Goal: Task Accomplishment & Management: Manage account settings

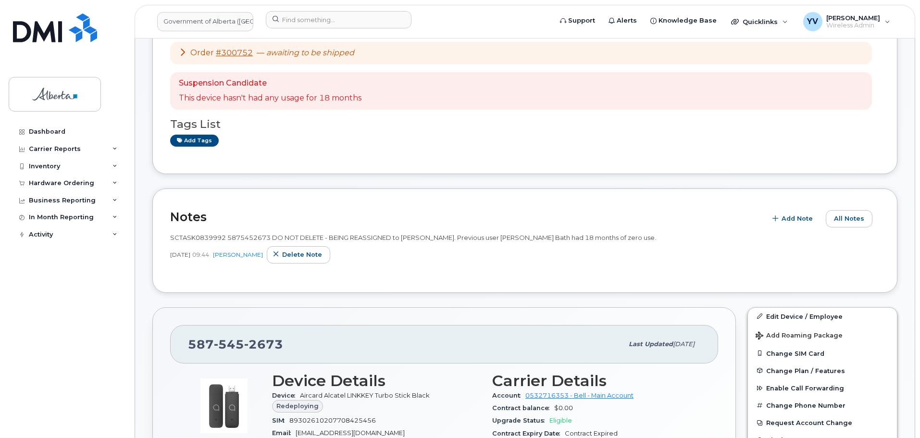
scroll to position [70, 0]
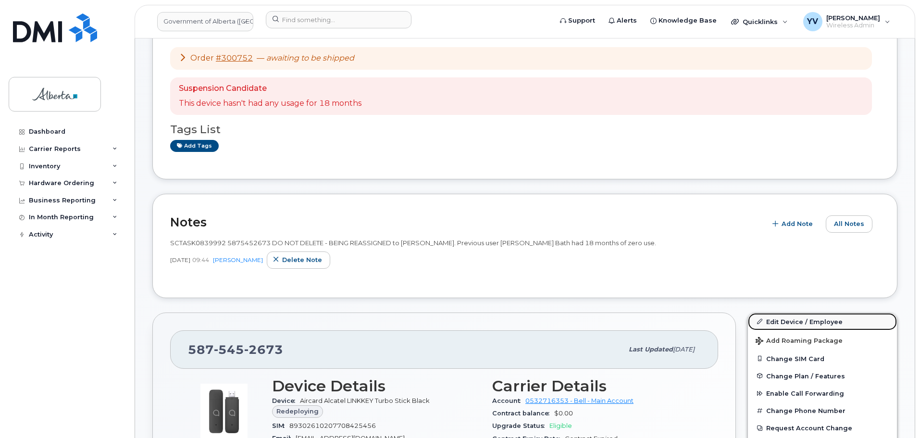
click at [773, 318] on link "Edit Device / Employee" at bounding box center [822, 321] width 149 height 17
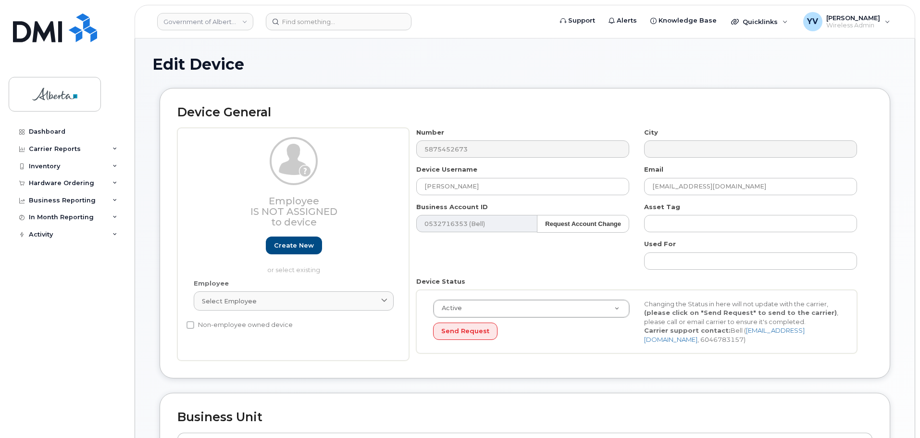
select select "4749739"
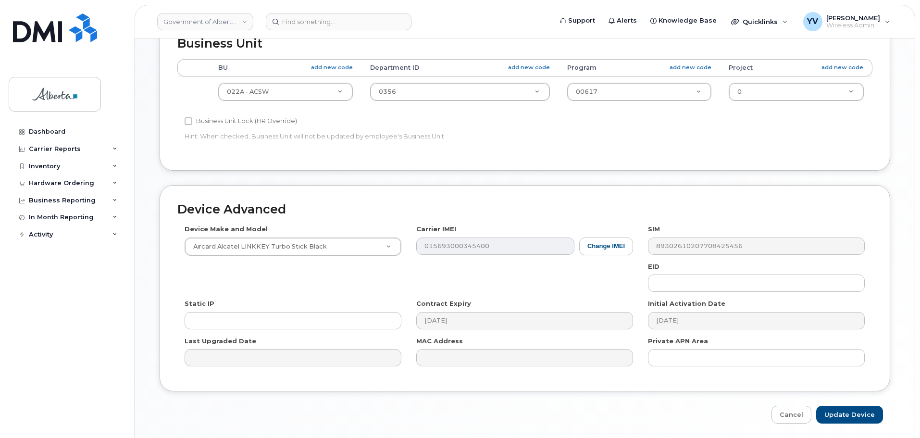
scroll to position [381, 0]
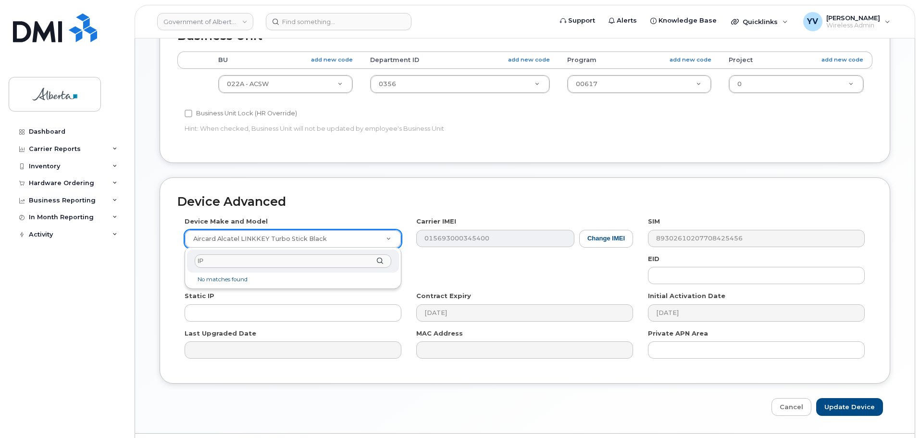
type input "I"
type input "iphone un"
select select "185"
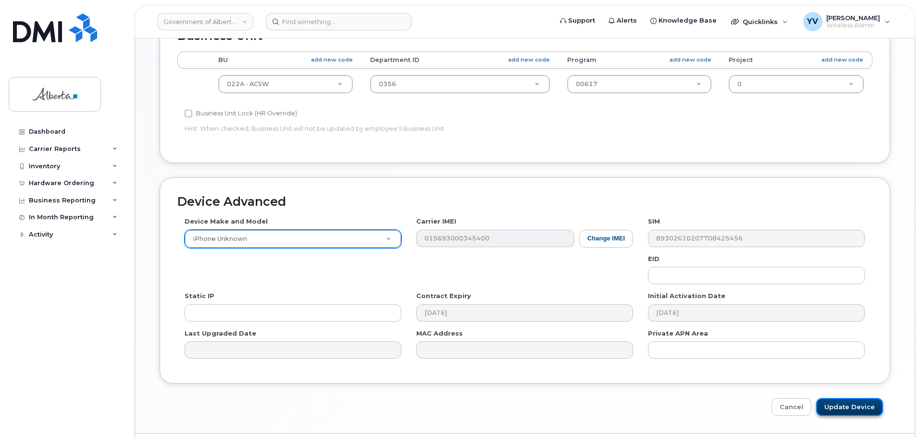
click at [848, 402] on input "Update Device" at bounding box center [849, 407] width 67 height 18
type input "Saving..."
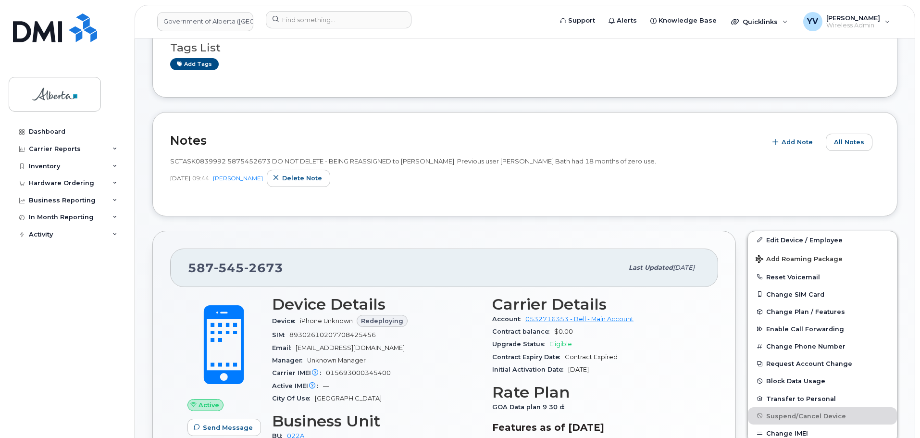
scroll to position [175, 0]
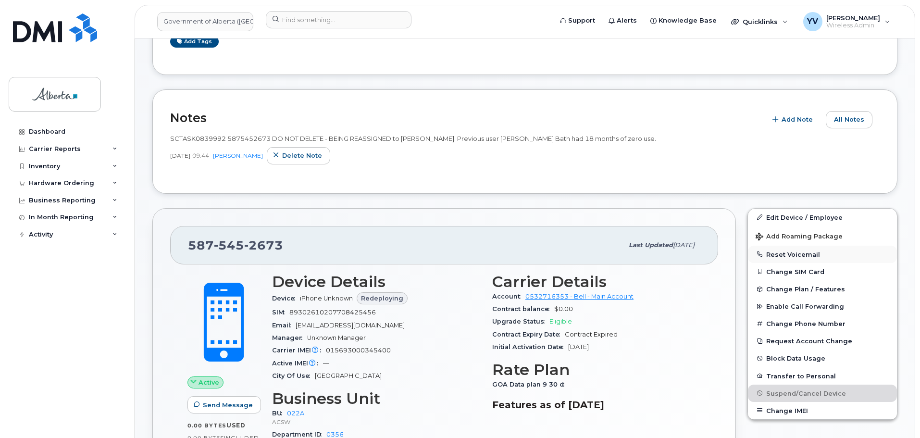
click at [773, 253] on button "Reset Voicemail" at bounding box center [822, 254] width 149 height 17
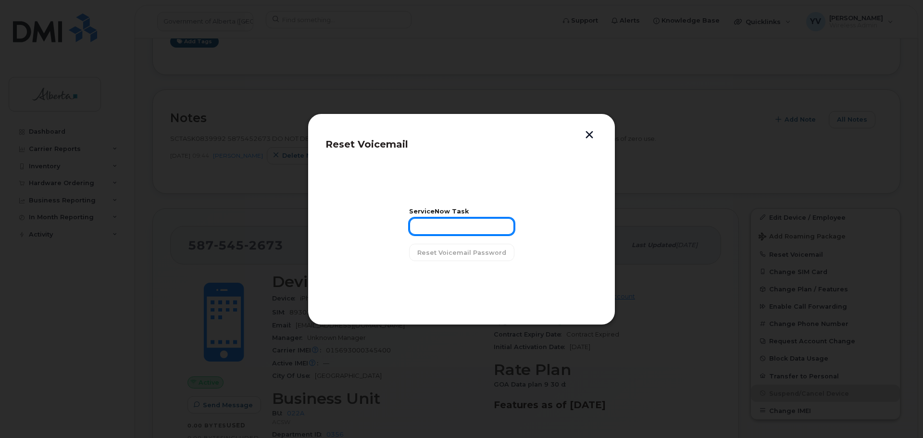
click at [430, 226] on input "text" at bounding box center [461, 226] width 105 height 17
paste input "SCTASK0839992"
type input "SCTASK0839992"
click at [456, 247] on button "Reset Voicemail Password" at bounding box center [461, 252] width 105 height 17
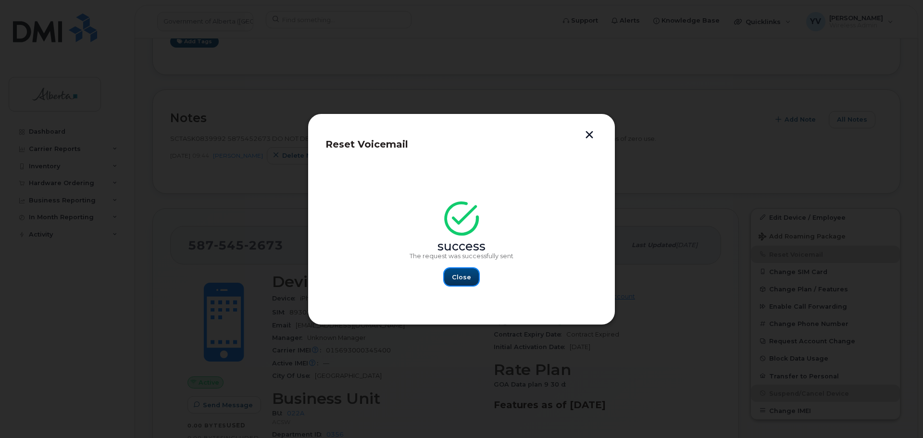
click at [467, 276] on span "Close" at bounding box center [461, 277] width 19 height 9
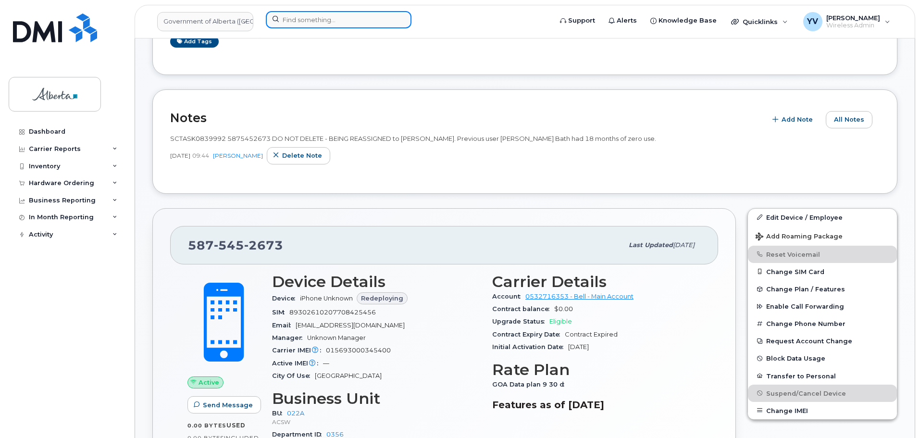
click at [292, 24] on input at bounding box center [339, 19] width 146 height 17
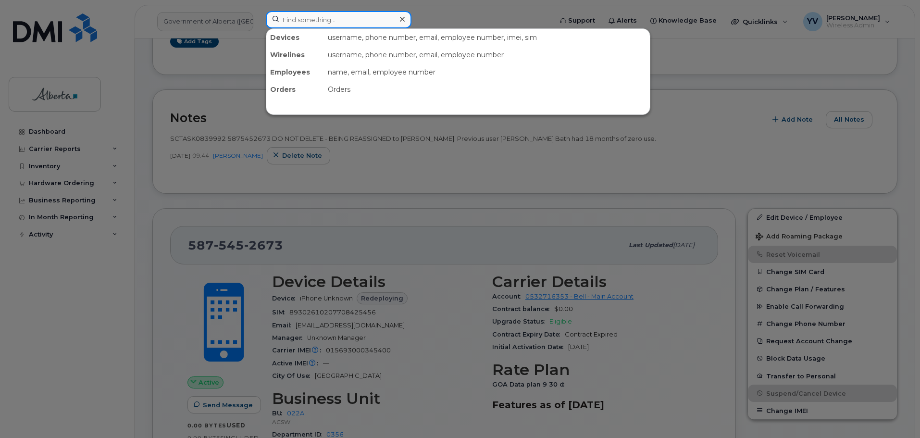
paste input "5878322657"
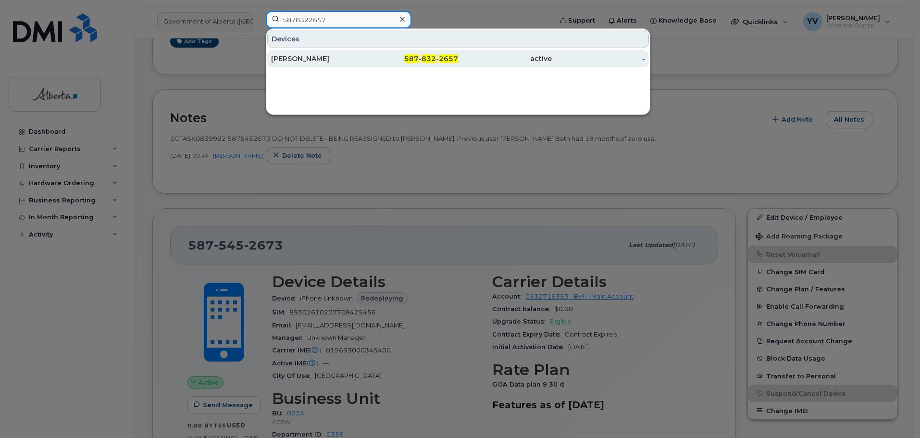
type input "5878322657"
click at [443, 56] on span "2657" at bounding box center [448, 58] width 19 height 9
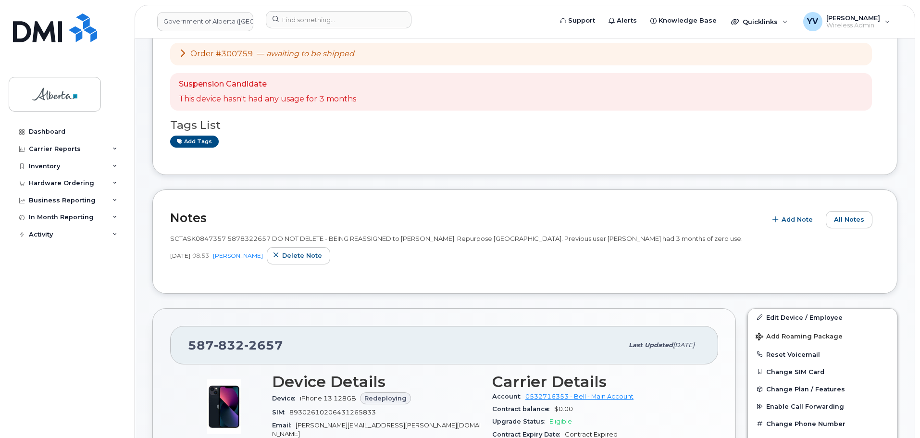
scroll to position [98, 0]
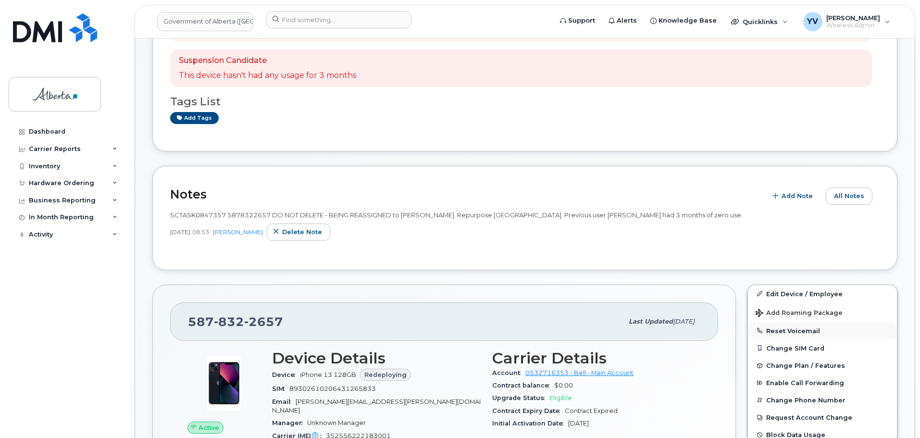
click at [793, 326] on button "Reset Voicemail" at bounding box center [822, 330] width 149 height 17
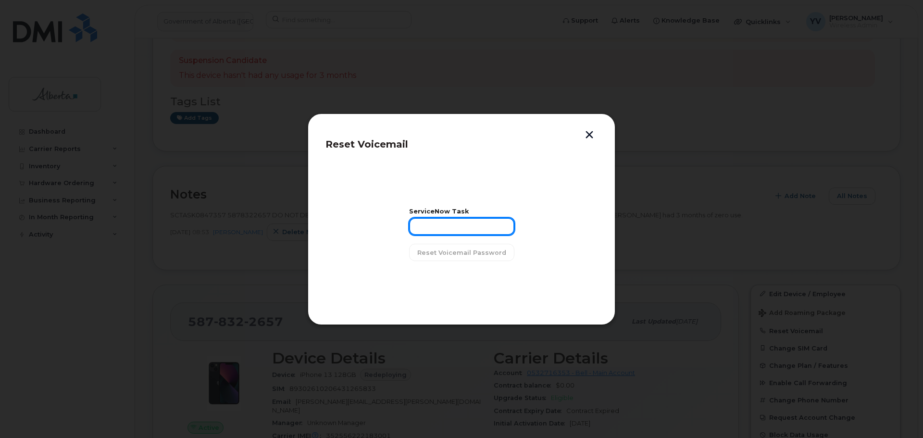
click at [436, 230] on input "text" at bounding box center [461, 226] width 105 height 17
paste input "SCTASK0847357"
type input "SCTASK0847357"
click at [447, 252] on span "Reset Voicemail Password" at bounding box center [461, 252] width 89 height 9
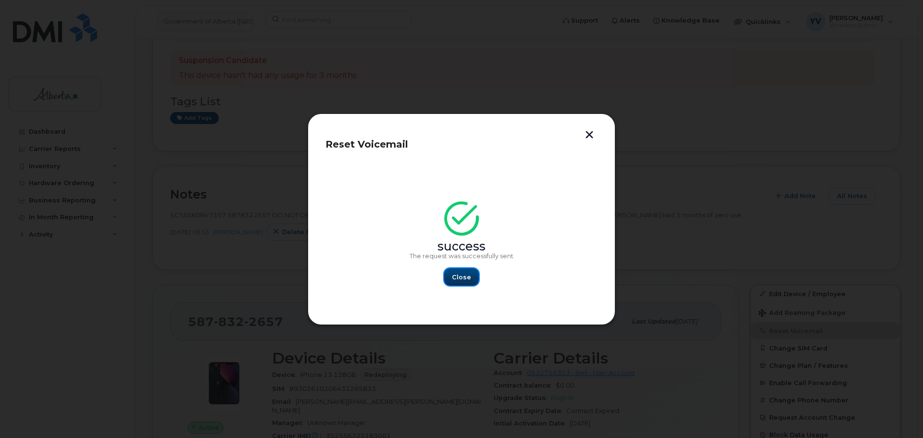
click at [457, 276] on span "Close" at bounding box center [461, 277] width 19 height 9
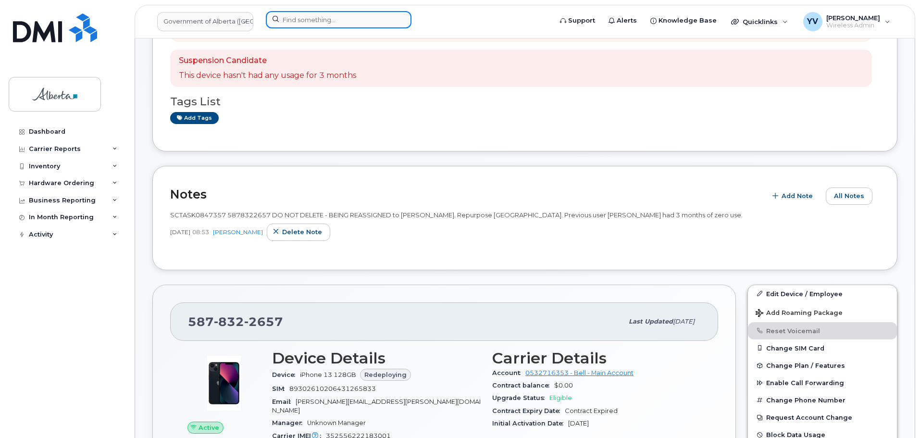
click at [292, 22] on input at bounding box center [339, 19] width 146 height 17
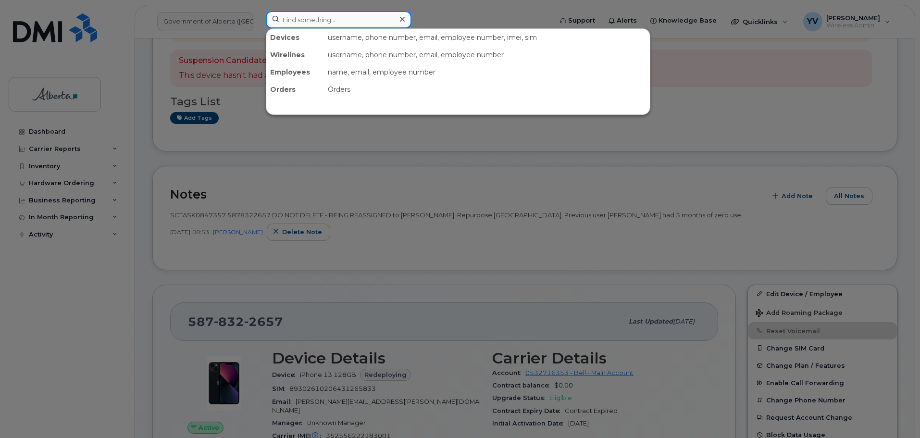
paste input "7802717060"
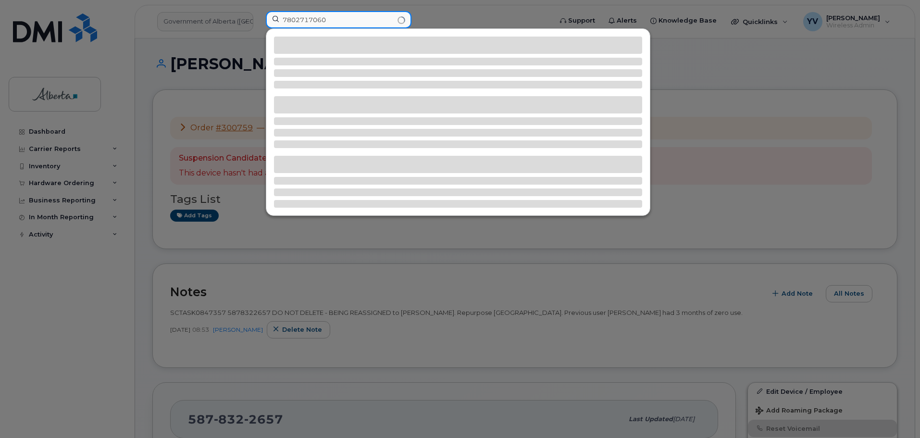
scroll to position [0, 0]
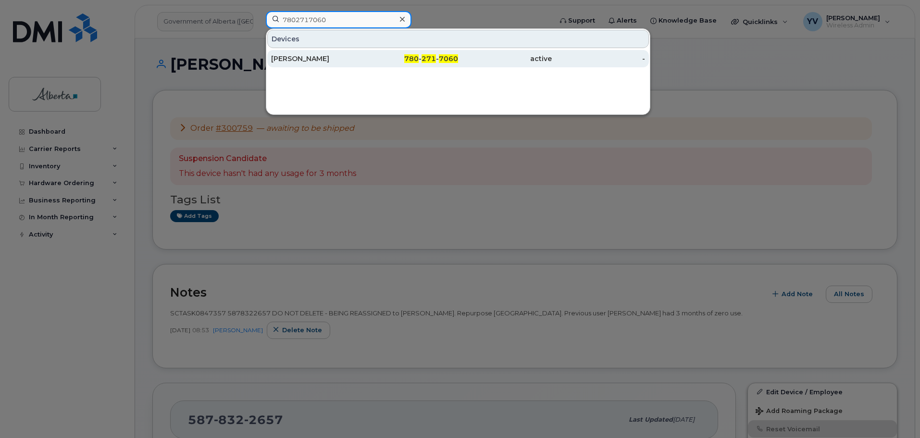
type input "7802717060"
click at [426, 60] on span "271" at bounding box center [429, 58] width 14 height 9
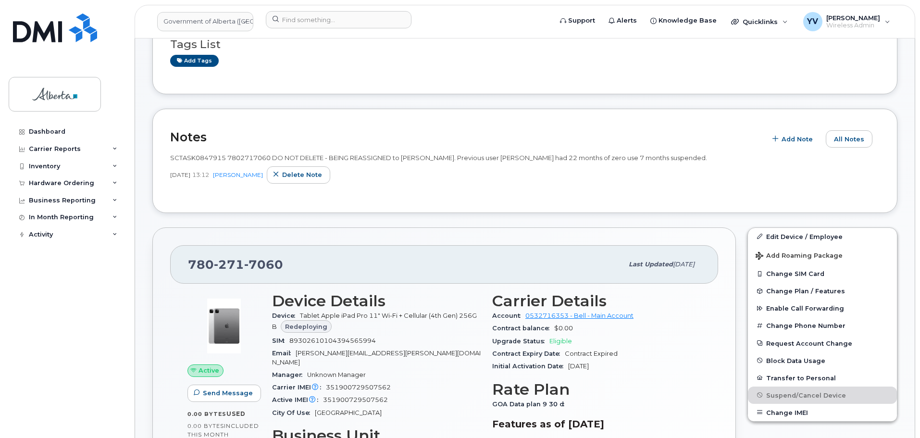
scroll to position [153, 0]
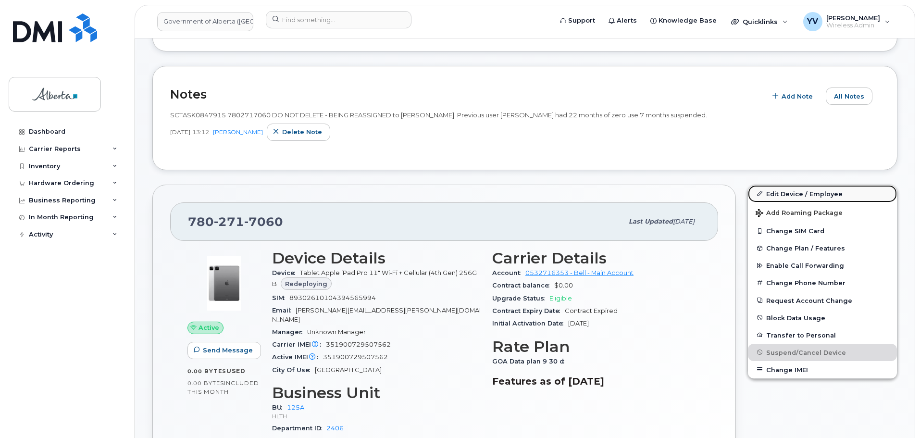
click at [789, 189] on link "Edit Device / Employee" at bounding box center [822, 193] width 149 height 17
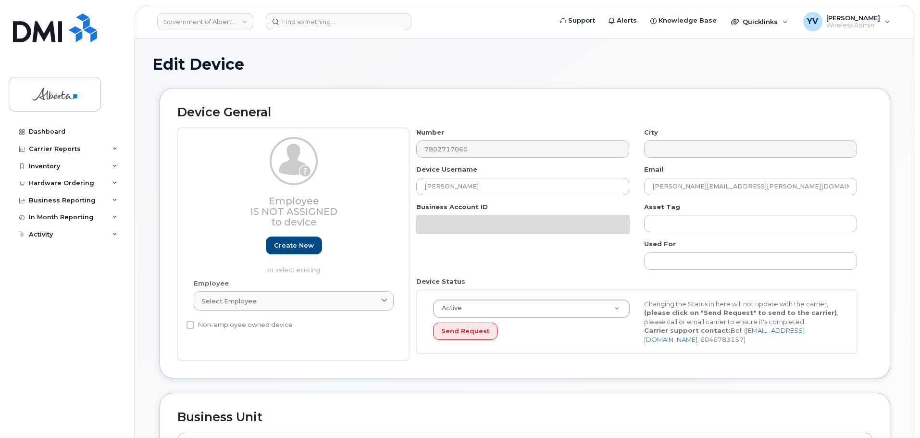
select select "4120335"
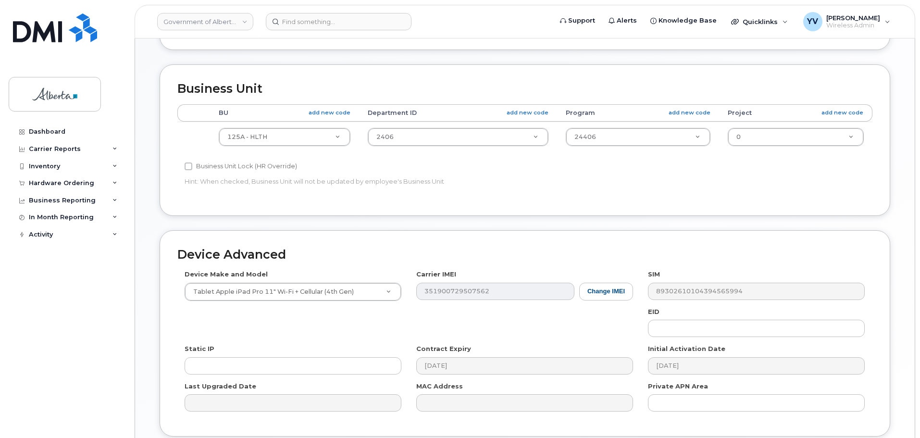
scroll to position [329, 0]
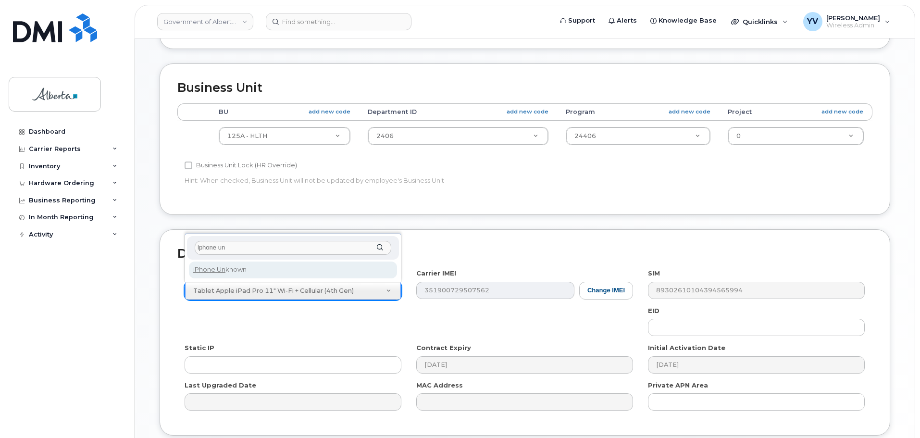
type input "iphone un"
select select "185"
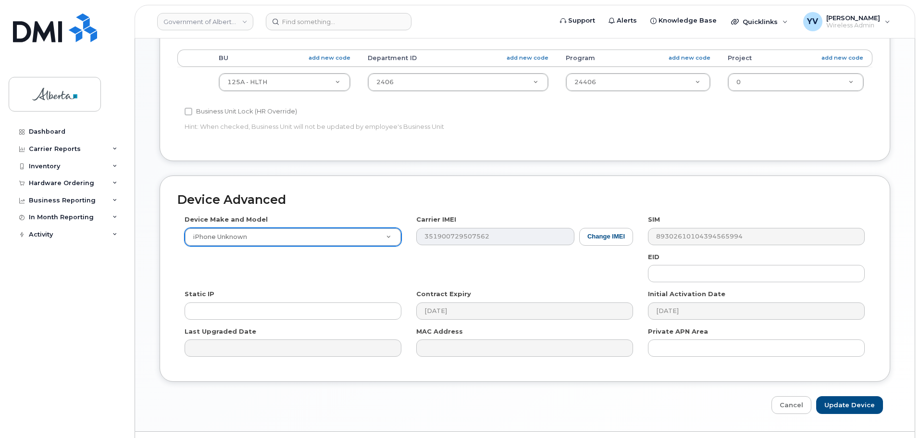
scroll to position [407, 0]
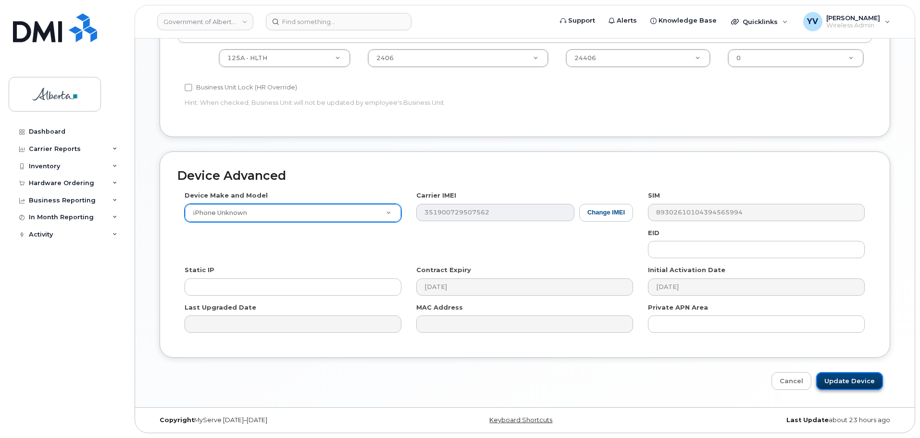
click at [854, 377] on input "Update Device" at bounding box center [849, 381] width 67 height 18
type input "Saving..."
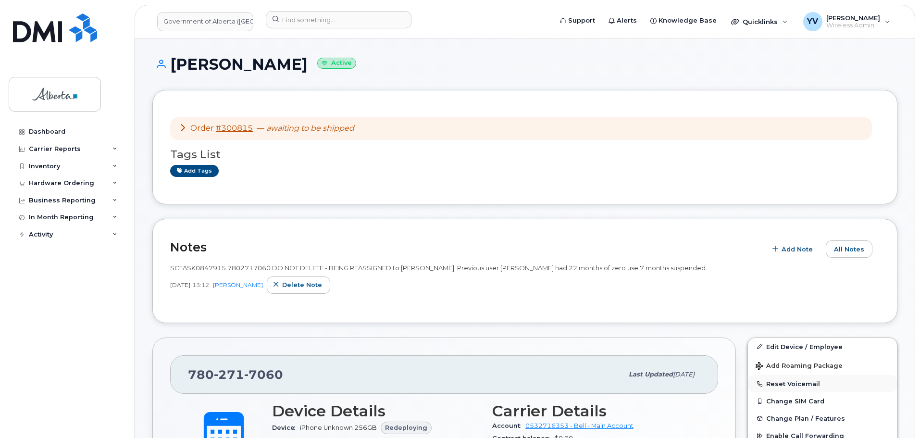
click at [778, 381] on button "Reset Voicemail" at bounding box center [822, 383] width 149 height 17
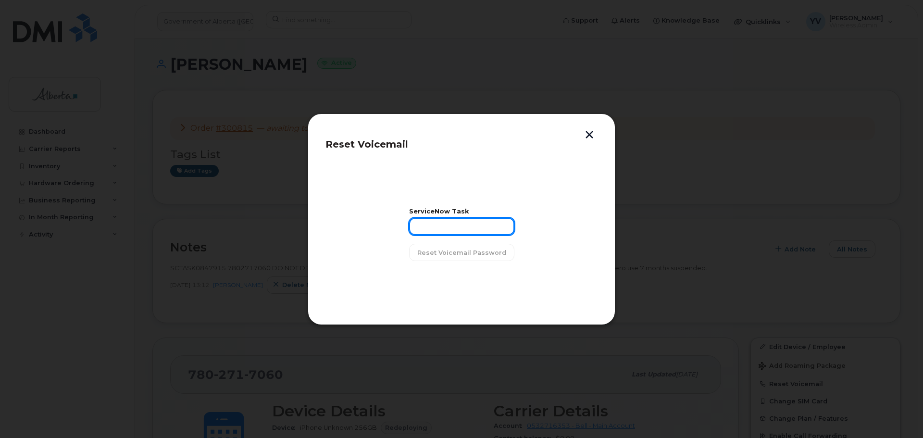
click at [426, 231] on input "text" at bounding box center [461, 226] width 105 height 17
paste input "SCTASK0847915"
type input "SCTASK0847915"
click at [434, 250] on span "Reset Voicemail Password" at bounding box center [461, 252] width 89 height 9
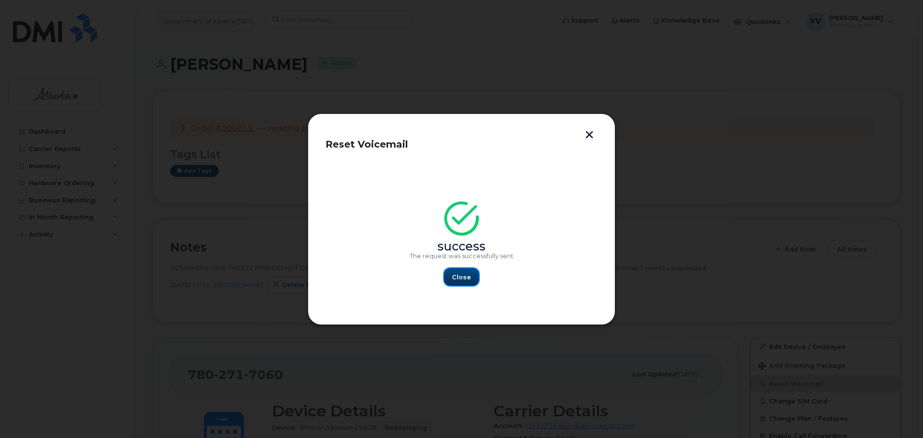
click at [462, 277] on span "Close" at bounding box center [461, 277] width 19 height 9
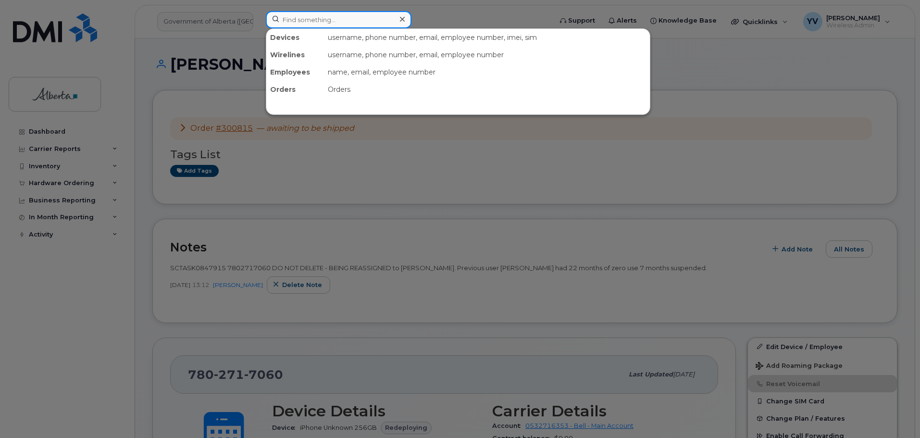
click at [295, 19] on input at bounding box center [339, 19] width 146 height 17
paste input "5873409927"
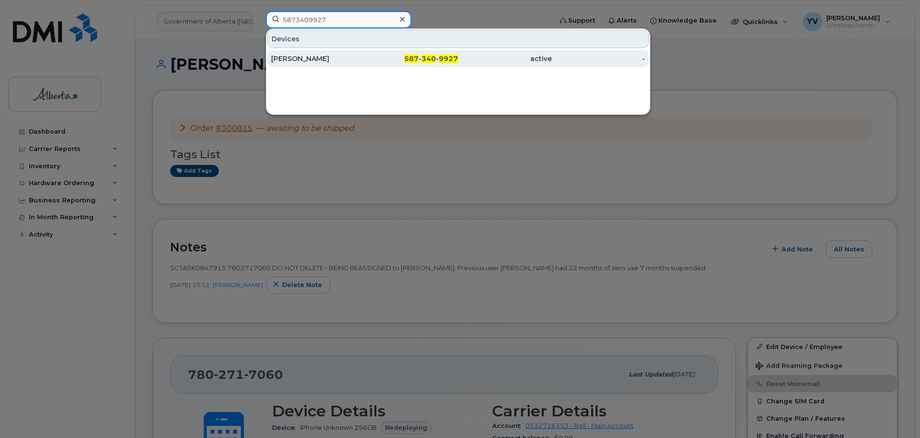
type input "5873409927"
click at [428, 54] on div "587 - 340 - 9927" at bounding box center [412, 58] width 94 height 17
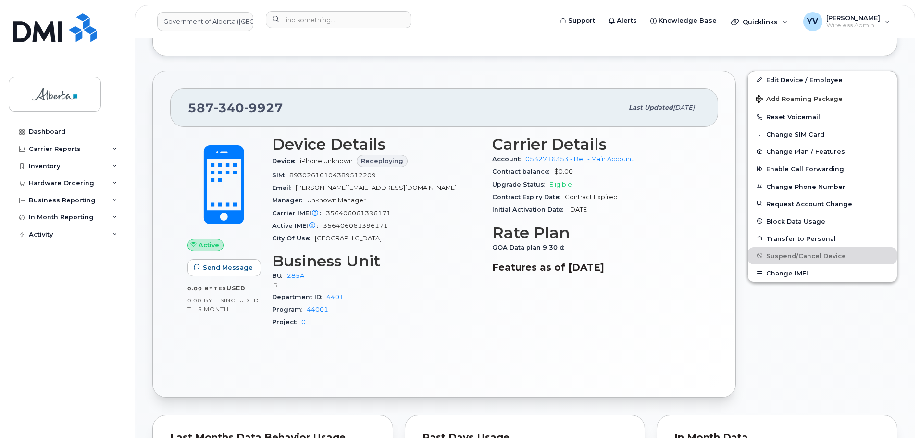
scroll to position [276, 0]
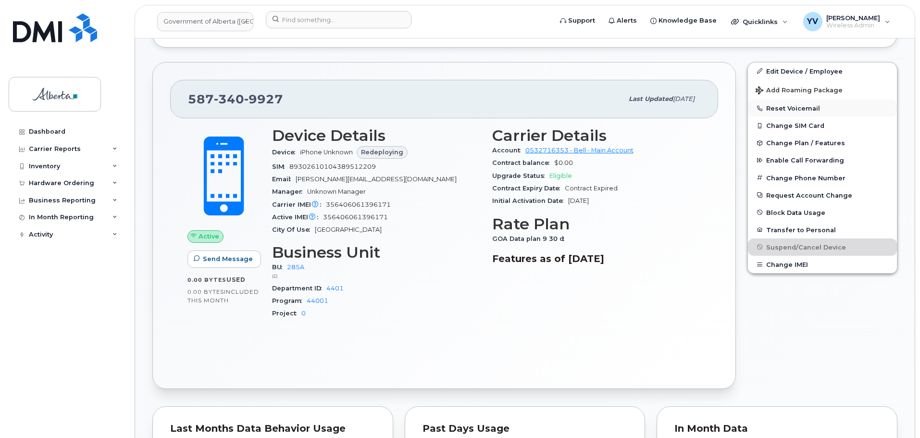
click at [794, 108] on button "Reset Voicemail" at bounding box center [822, 108] width 149 height 17
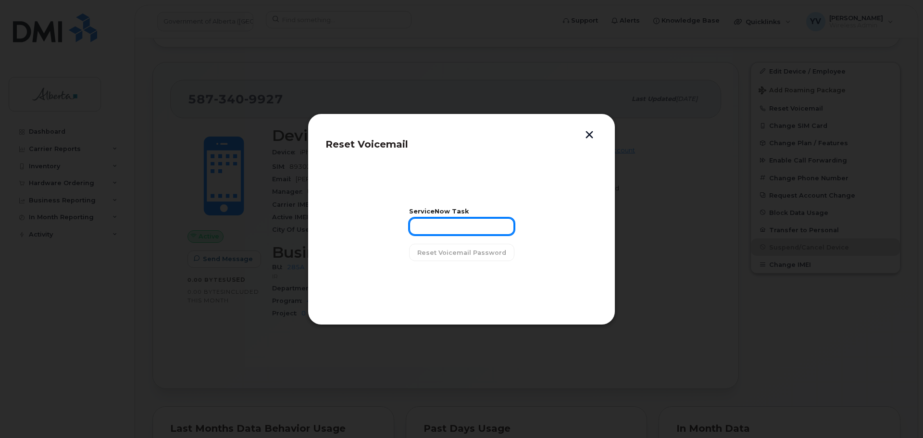
click at [438, 228] on input "text" at bounding box center [461, 226] width 105 height 17
paste input "SCTASK0848275"
type input "SCTASK0848275"
click at [450, 251] on span "Reset Voicemail Password" at bounding box center [461, 252] width 89 height 9
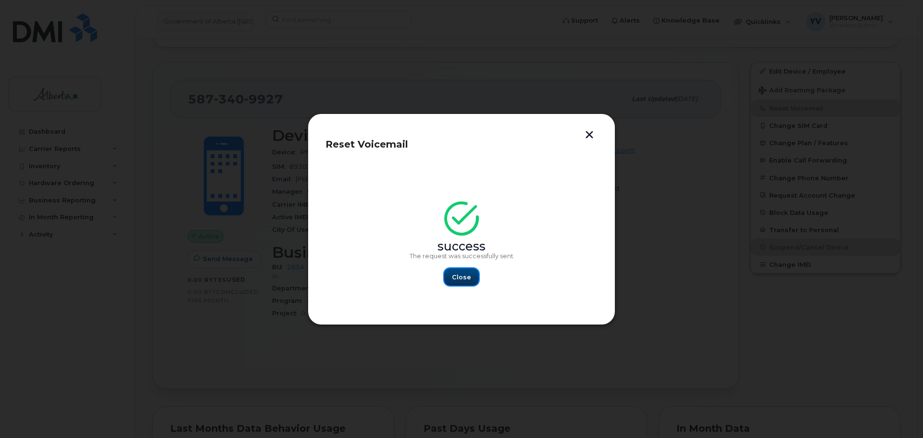
click at [462, 278] on span "Close" at bounding box center [461, 277] width 19 height 9
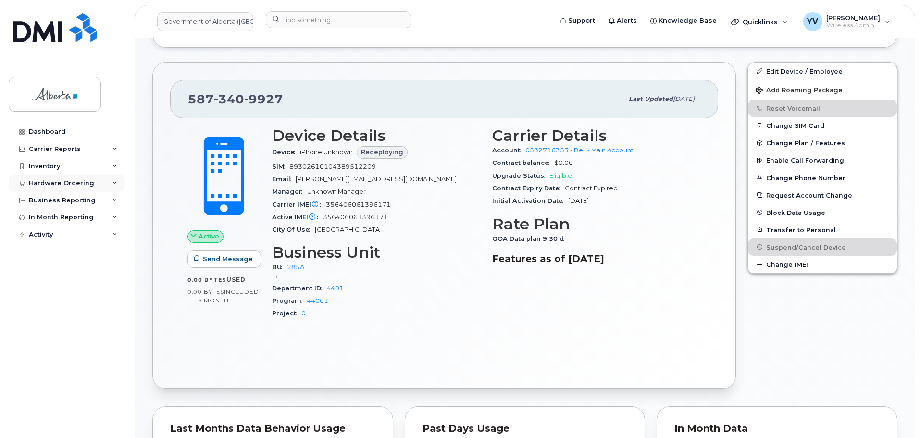
click at [65, 180] on div "Hardware Ordering" at bounding box center [61, 183] width 65 height 8
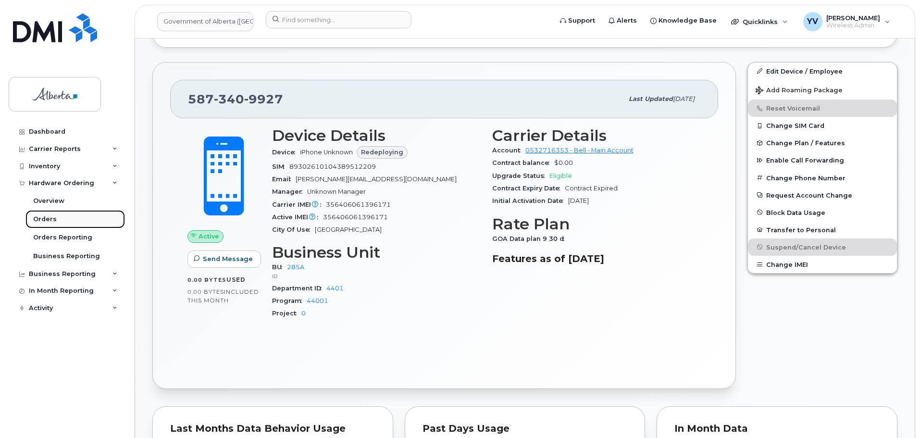
click at [44, 215] on div "Orders" at bounding box center [45, 219] width 24 height 9
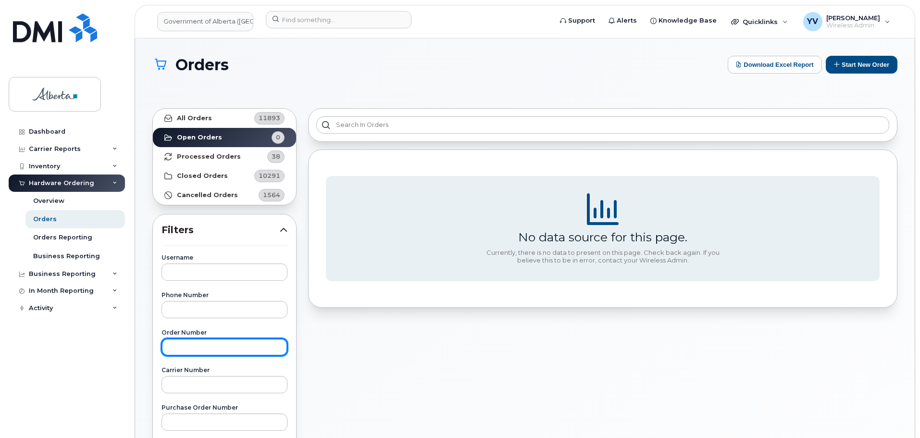
click at [179, 344] on input "text" at bounding box center [225, 346] width 126 height 17
paste input "300823"
type input "300823"
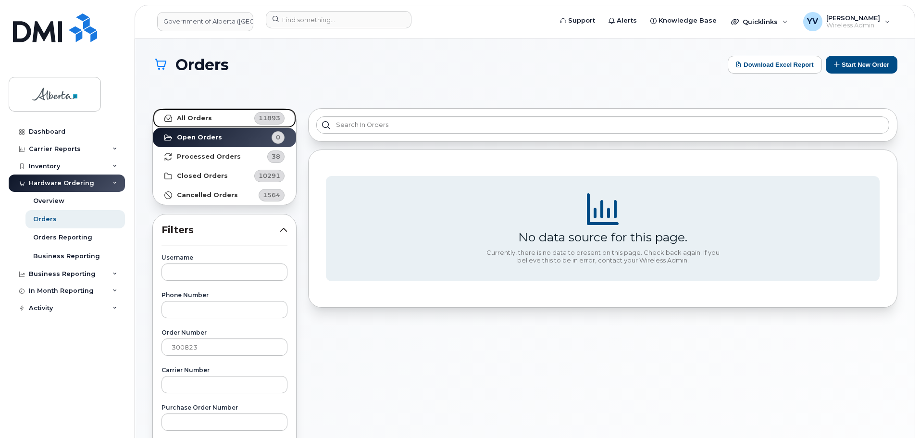
click at [193, 114] on strong "All Orders" at bounding box center [194, 118] width 35 height 8
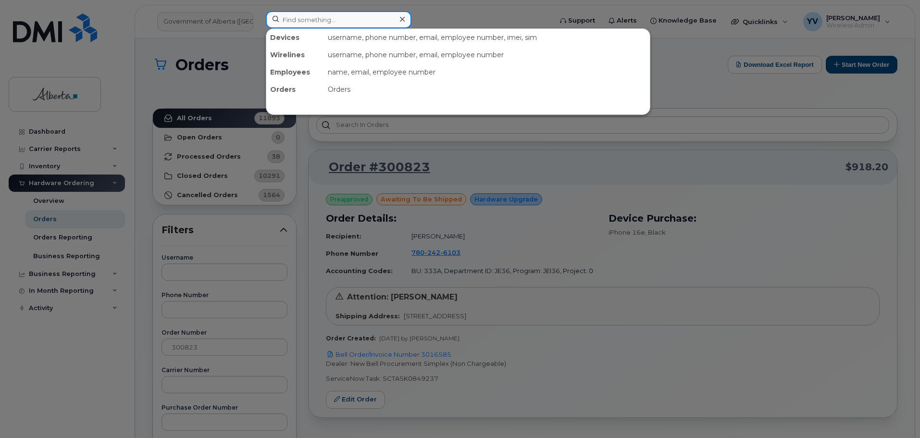
click at [305, 21] on input at bounding box center [339, 19] width 146 height 17
paste input "7802426103"
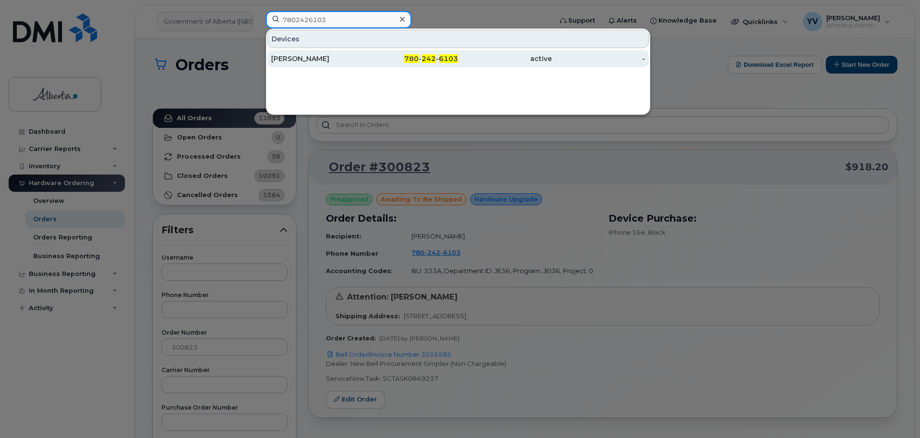
type input "7802426103"
click at [404, 59] on div "780 - 242 - 6103" at bounding box center [412, 59] width 94 height 10
click at [423, 57] on span "242" at bounding box center [429, 58] width 14 height 9
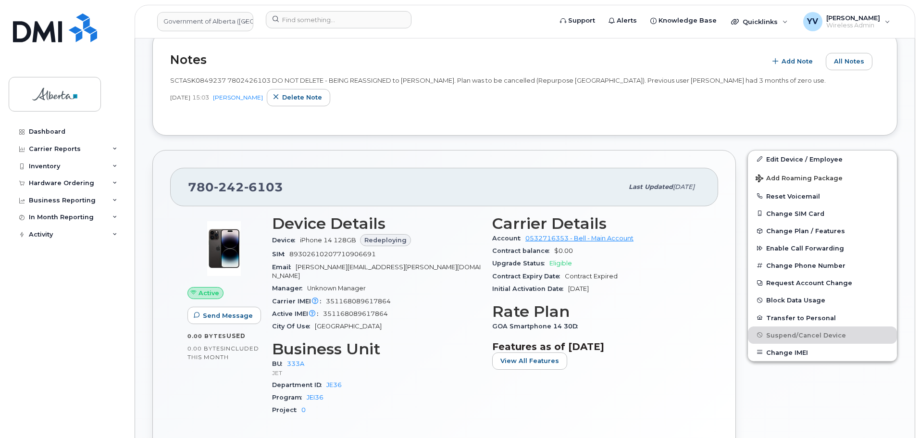
scroll to position [317, 0]
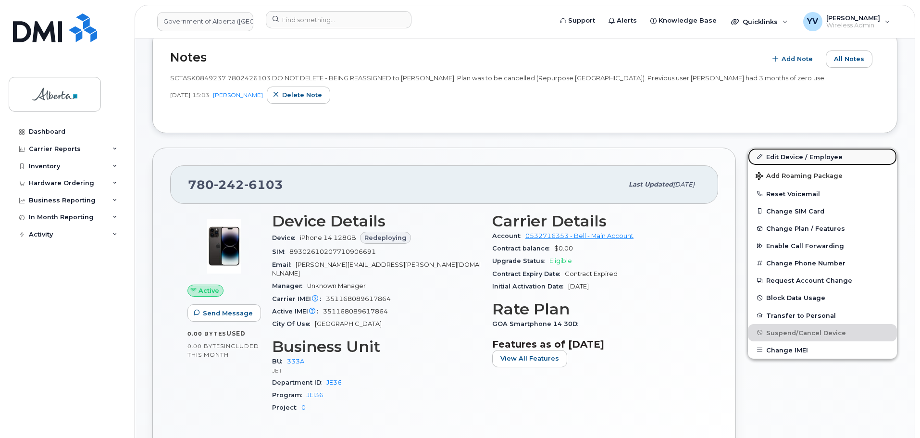
click at [784, 154] on link "Edit Device / Employee" at bounding box center [822, 156] width 149 height 17
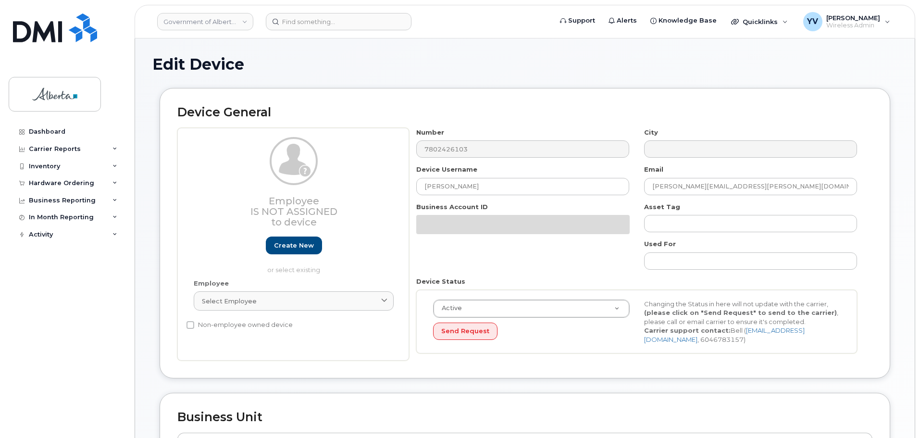
select select "4206363"
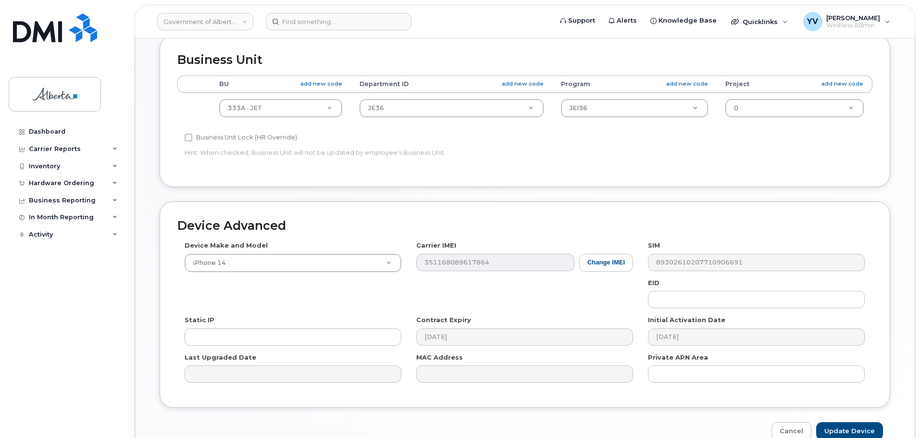
scroll to position [368, 0]
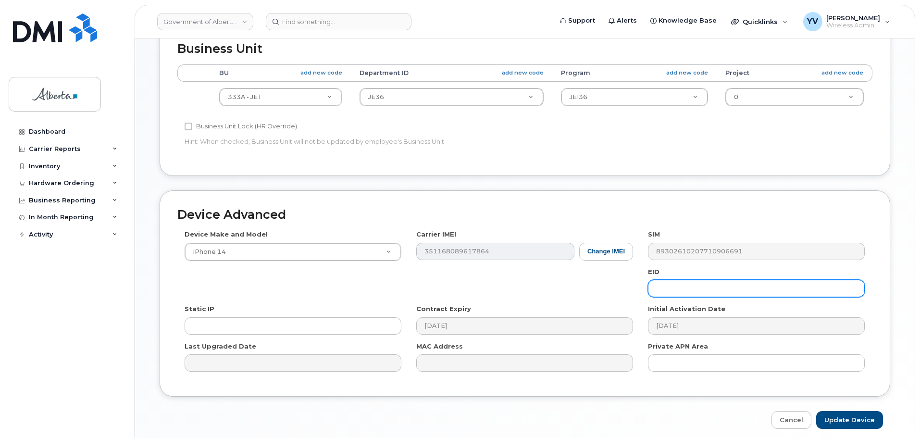
click at [688, 288] on input "text" at bounding box center [756, 288] width 217 height 17
paste input "89043052010008887025010574672223"
type input "89043052010008887025010574672223"
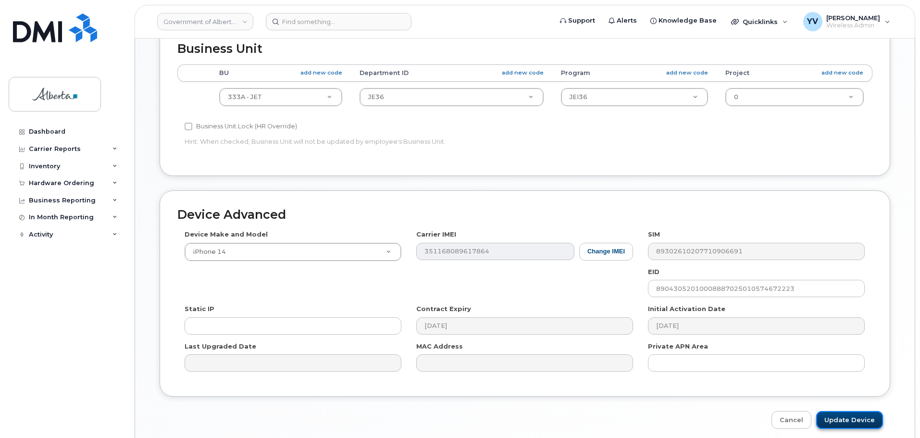
click at [839, 413] on input "Update Device" at bounding box center [849, 420] width 67 height 18
type input "Saving..."
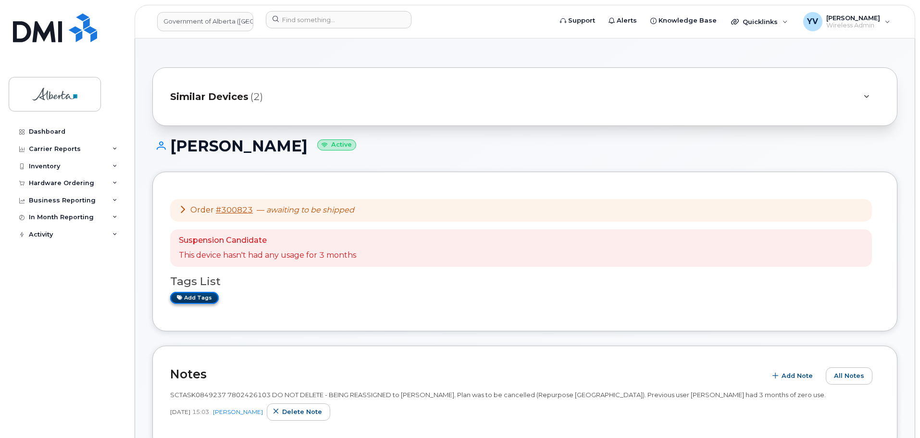
click at [200, 296] on link "Add tags" at bounding box center [194, 298] width 49 height 12
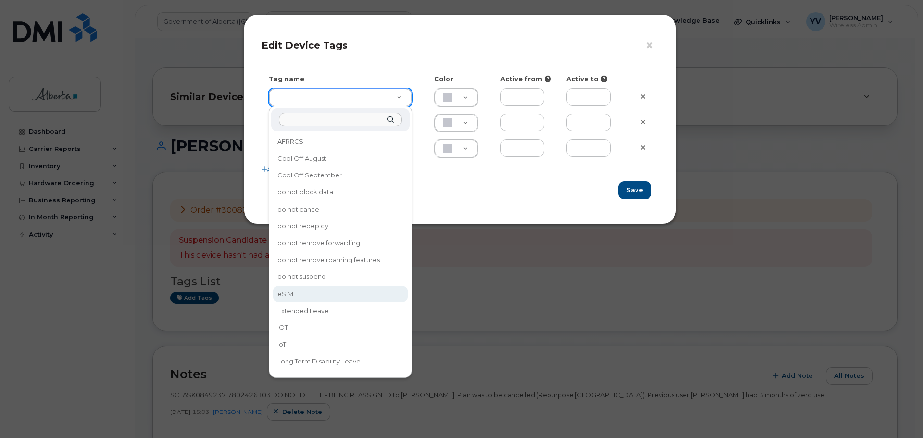
type input "eSIM"
type input "D6CDC1"
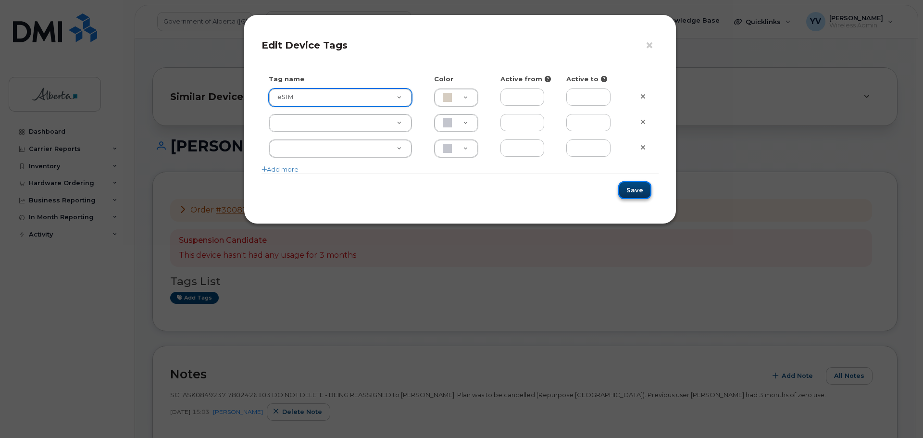
click at [640, 190] on button "Save" at bounding box center [634, 190] width 33 height 18
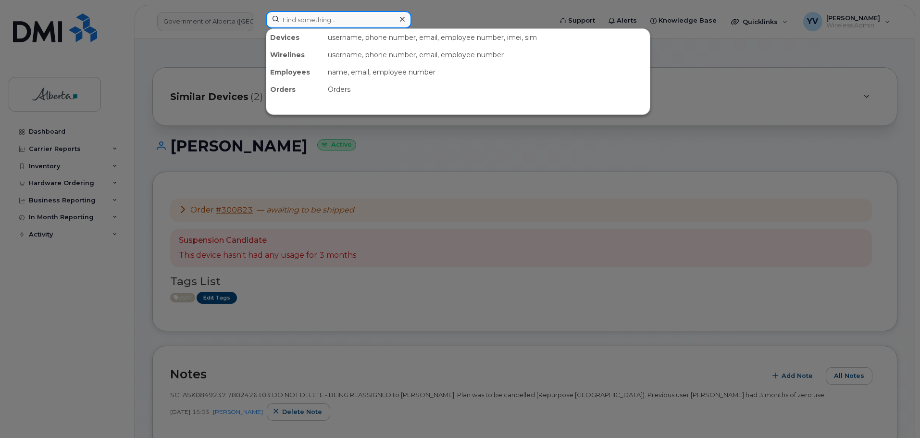
click at [293, 19] on input at bounding box center [339, 19] width 146 height 17
paste input "7802649671"
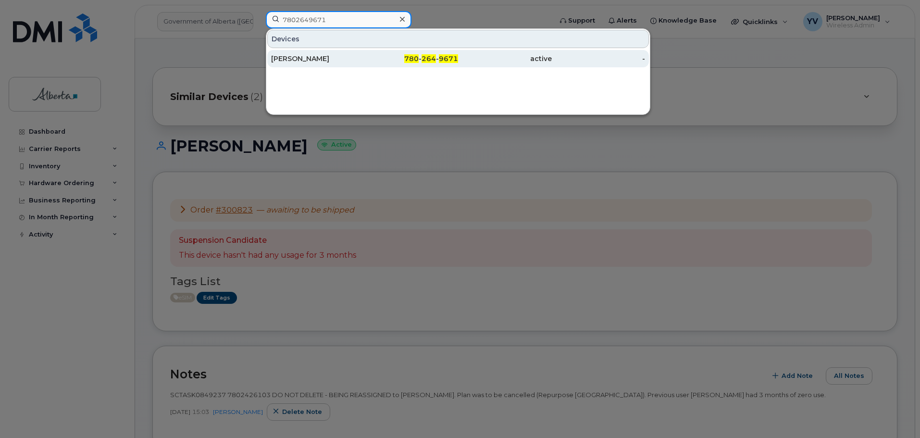
type input "7802649671"
click at [417, 53] on div "780 - 264 - 9671" at bounding box center [412, 58] width 94 height 17
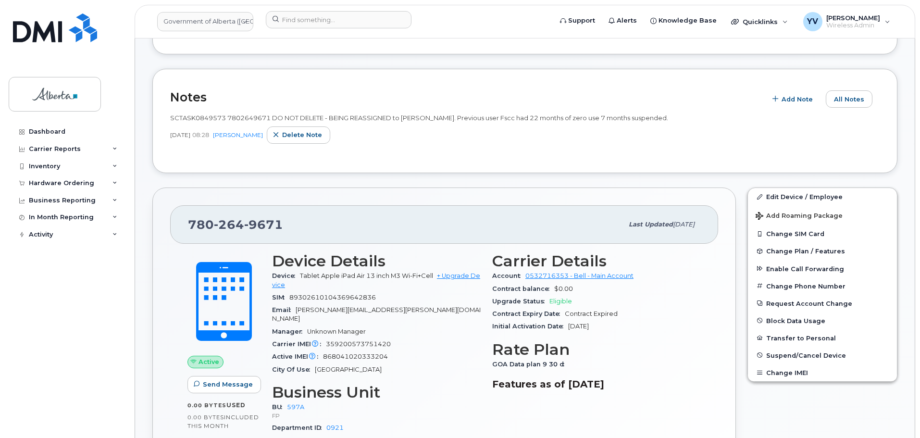
scroll to position [218, 0]
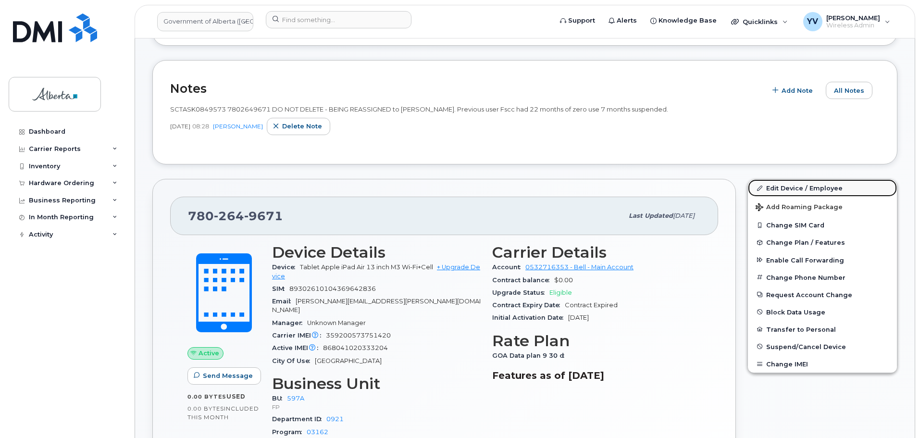
click at [800, 185] on link "Edit Device / Employee" at bounding box center [822, 187] width 149 height 17
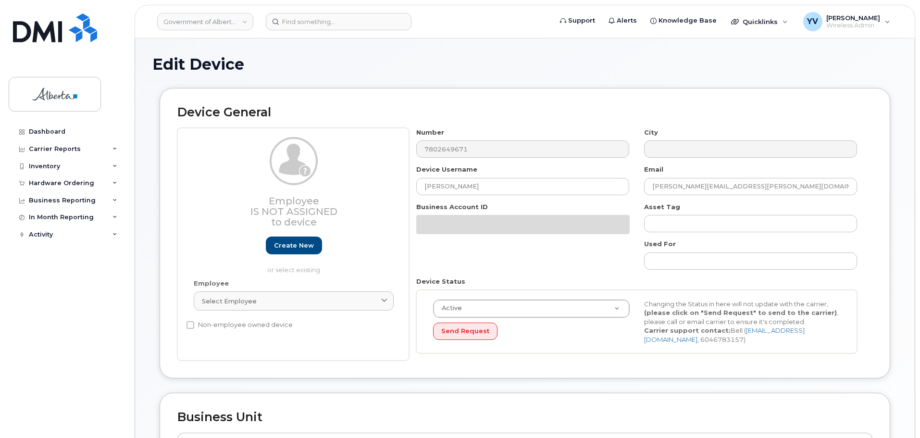
select select "4797726"
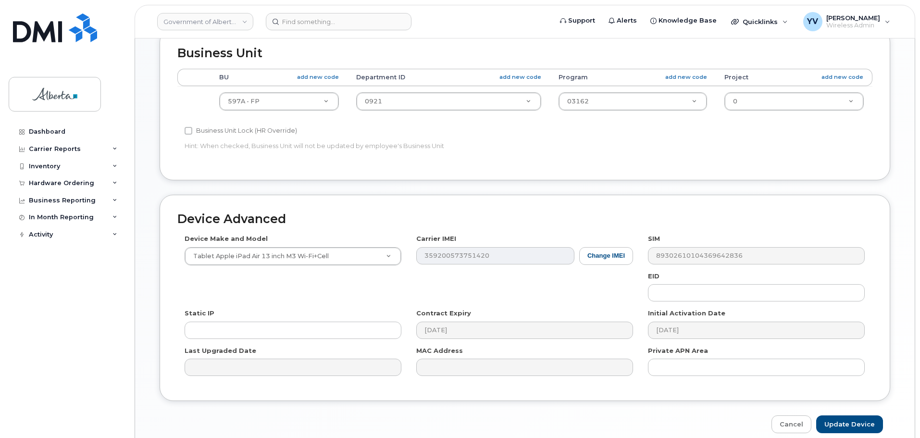
scroll to position [371, 0]
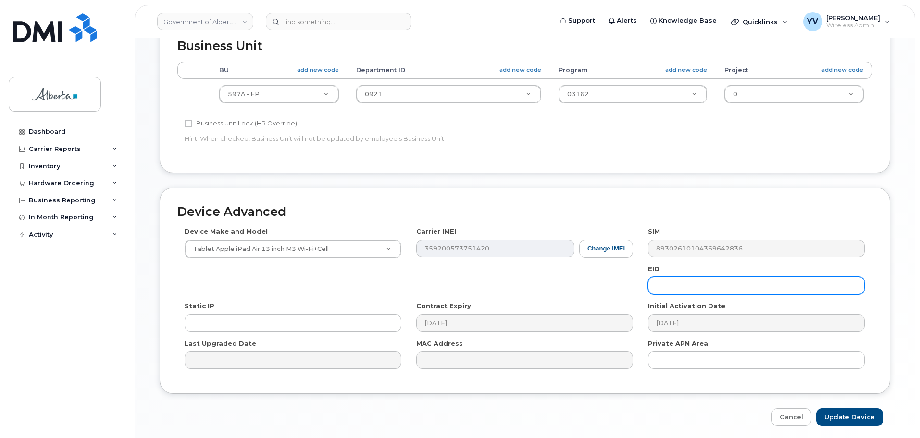
click at [683, 286] on input "text" at bounding box center [756, 285] width 217 height 17
paste input "89049032007408888700202041756760"
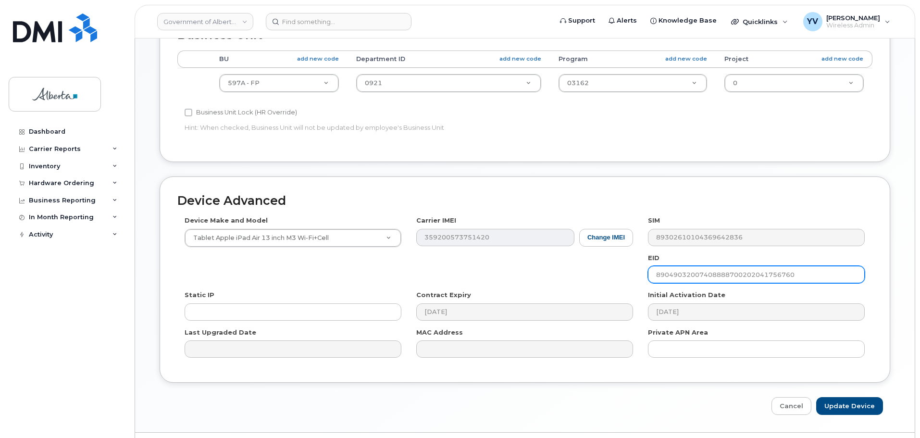
scroll to position [407, 0]
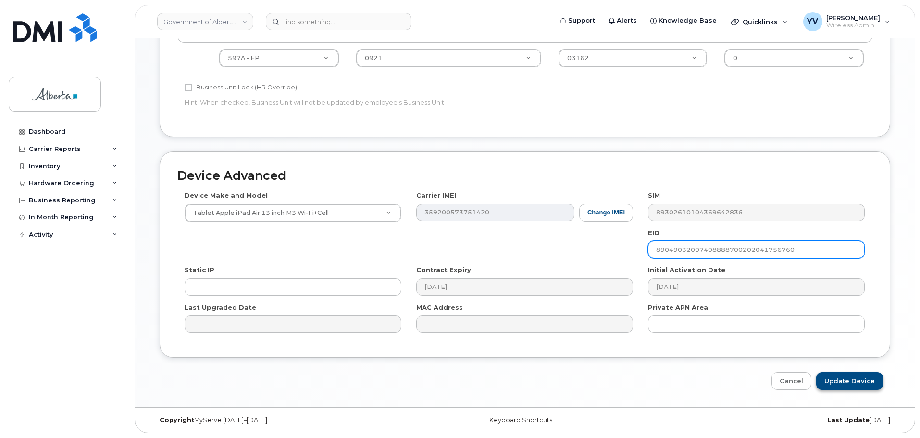
type input "89049032007408888700202041756760"
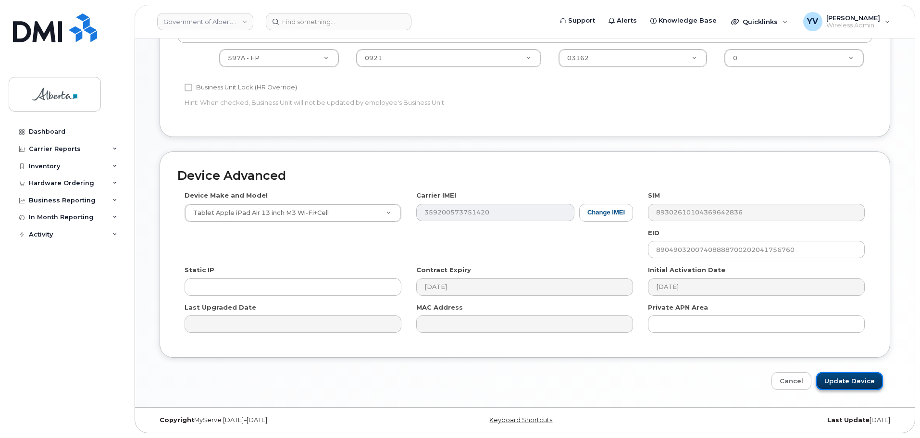
click at [851, 378] on input "Update Device" at bounding box center [849, 381] width 67 height 18
type input "Saving..."
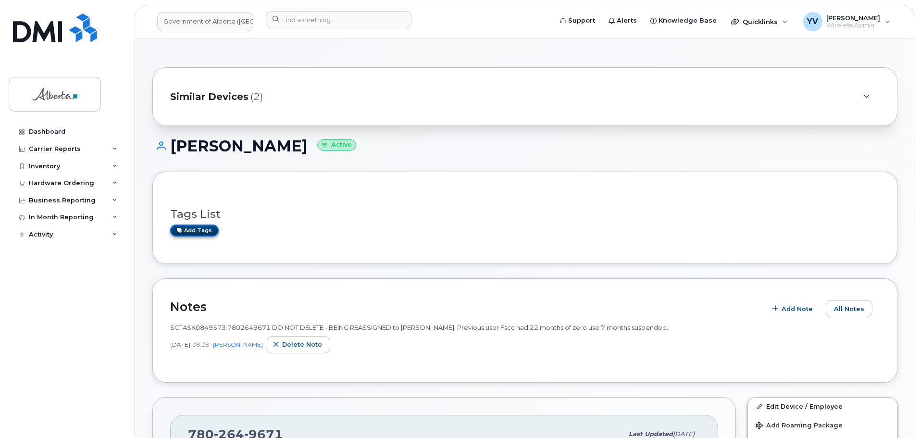
click at [185, 228] on link "Add tags" at bounding box center [194, 231] width 49 height 12
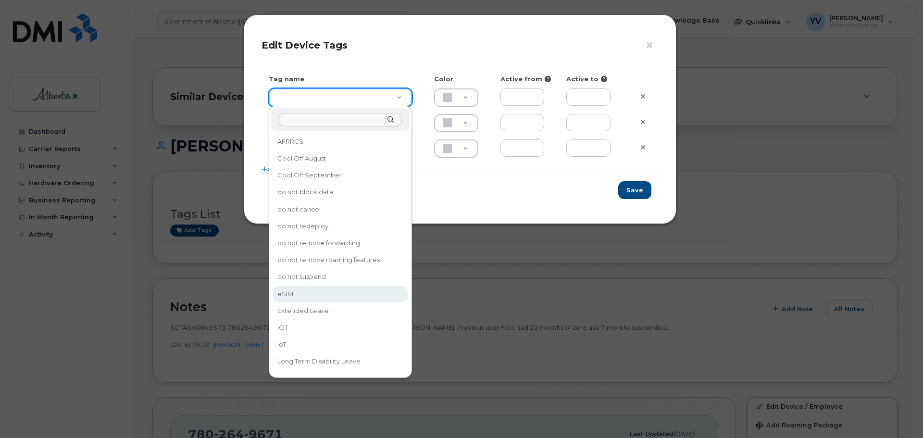
type input "eSIM"
type input "D6CDC1"
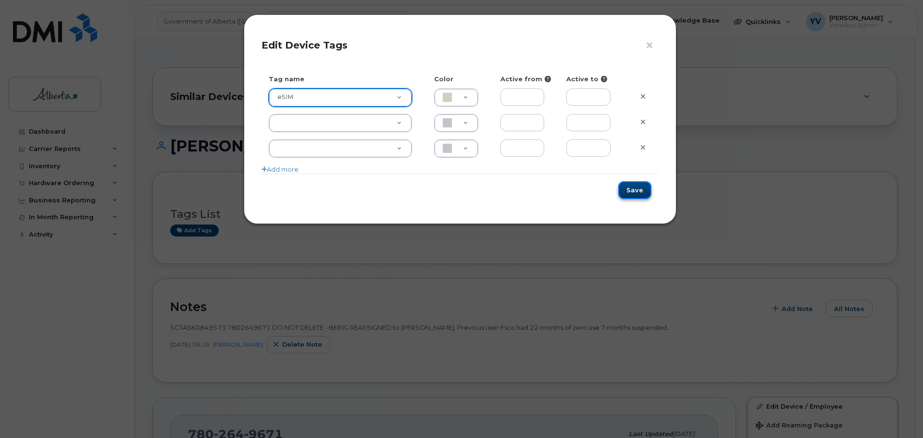
click at [632, 192] on button "Save" at bounding box center [634, 190] width 33 height 18
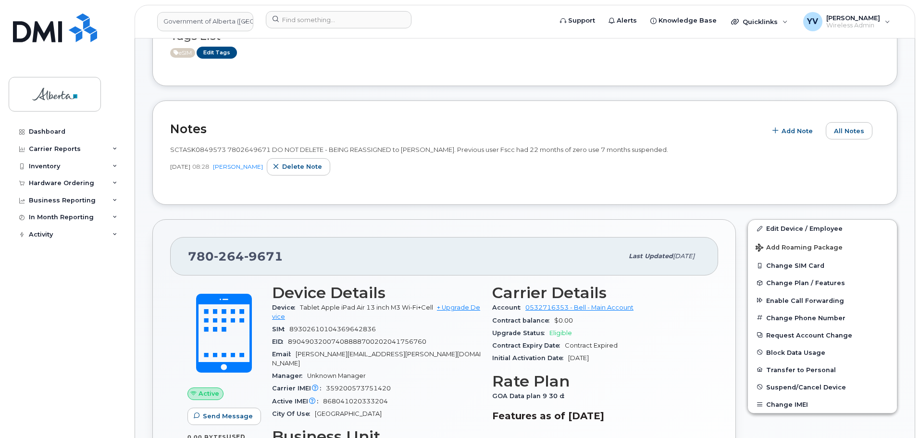
scroll to position [318, 0]
